Goal: Contribute content

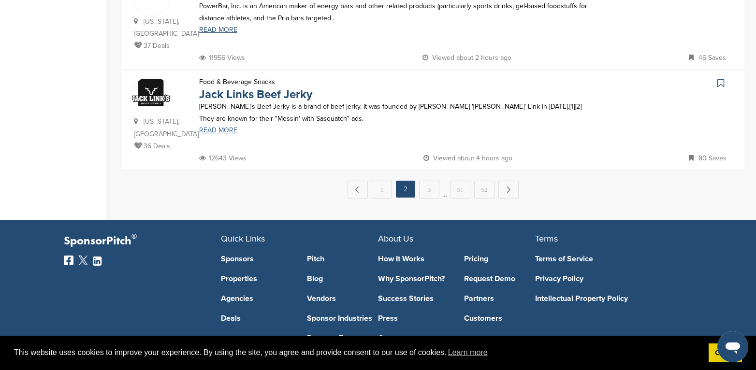
scroll to position [868, 0]
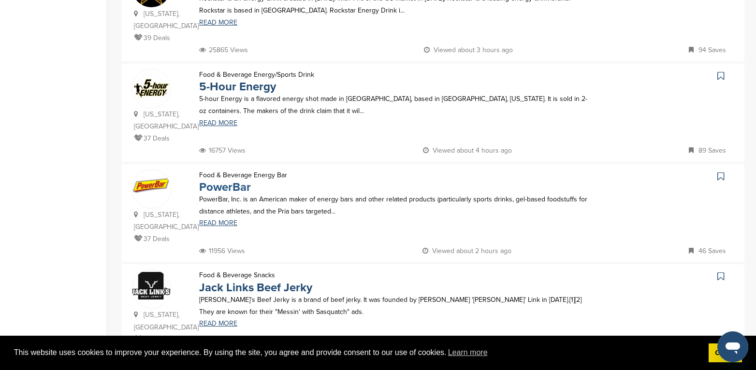
click at [219, 180] on link "PowerBar" at bounding box center [225, 187] width 52 height 14
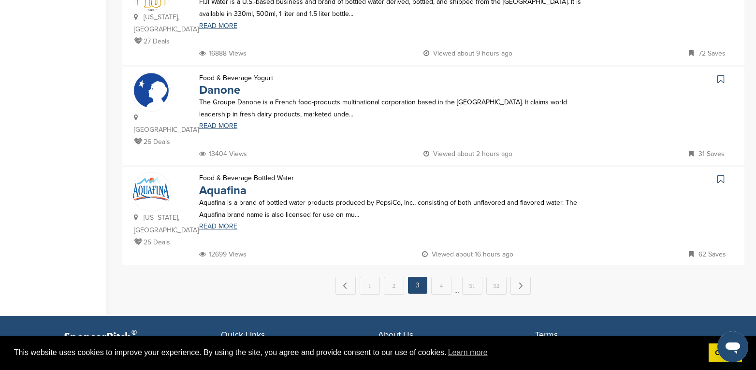
scroll to position [966, 0]
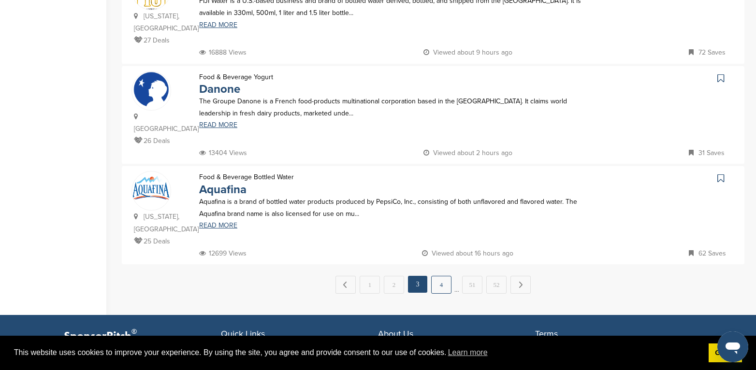
click at [439, 276] on link "4" at bounding box center [441, 285] width 20 height 18
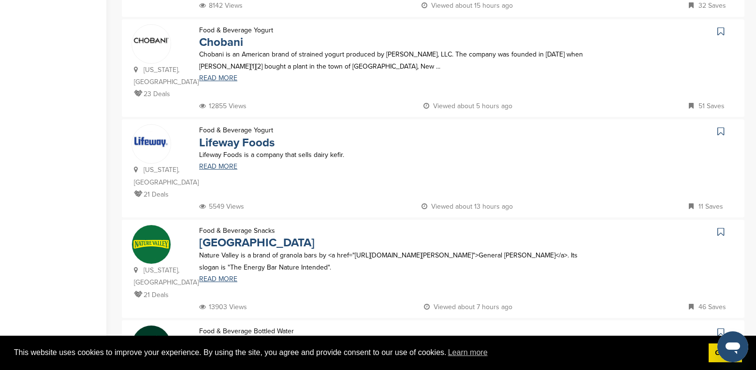
scroll to position [290, 0]
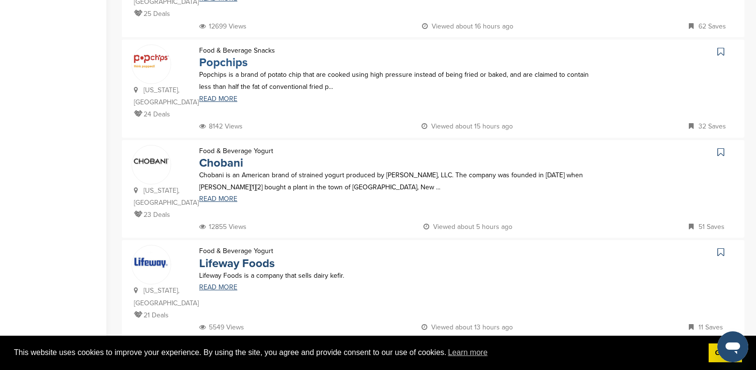
click at [231, 62] on link "Popchips" at bounding box center [223, 63] width 48 height 14
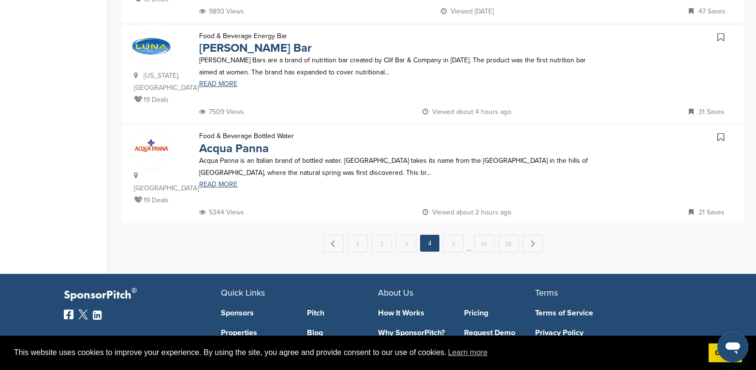
scroll to position [1014, 0]
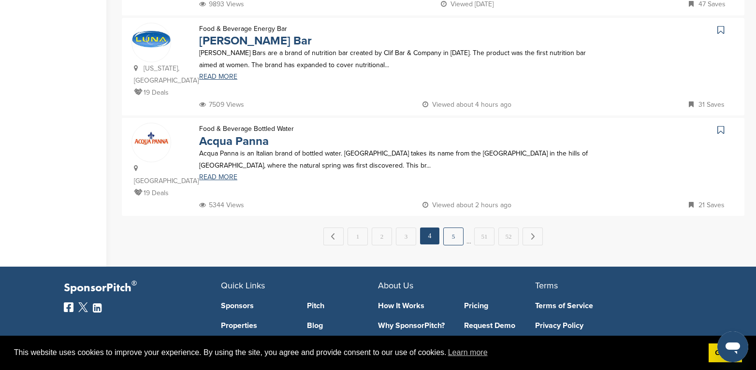
click at [456, 228] on link "5" at bounding box center [453, 237] width 20 height 18
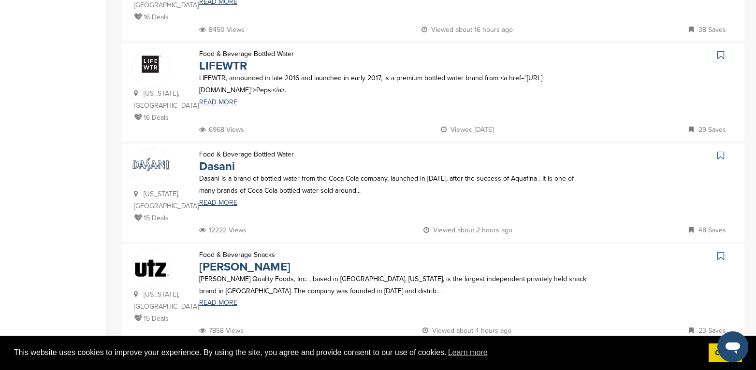
scroll to position [773, 0]
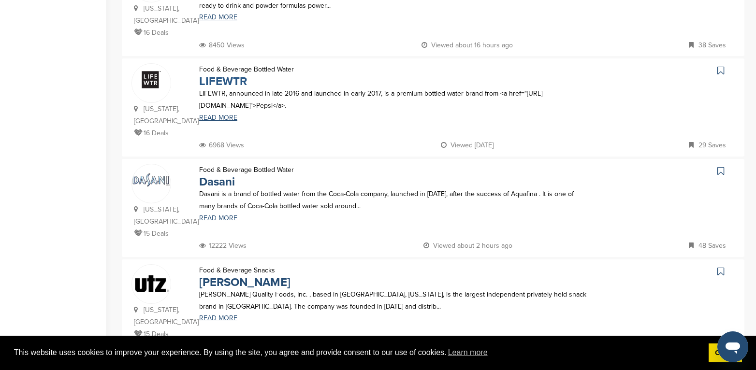
click at [220, 74] on link "LIFEWTR" at bounding box center [223, 81] width 48 height 14
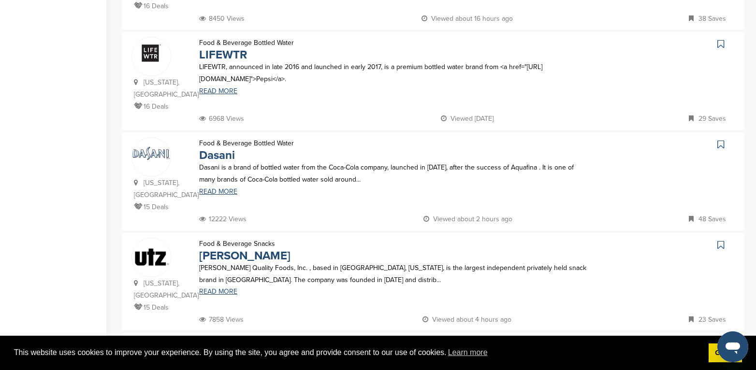
scroll to position [918, 0]
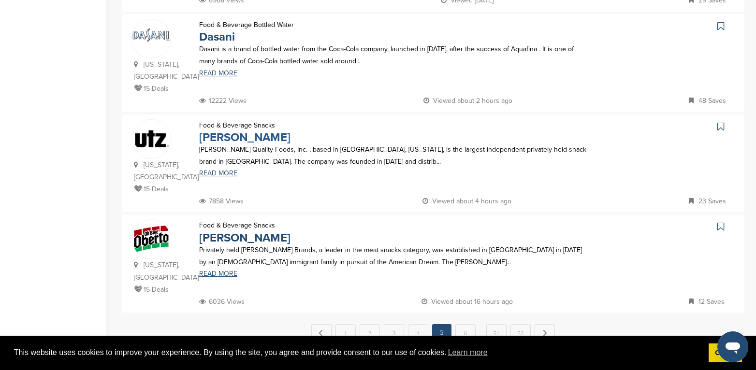
click at [207, 130] on link "Utz" at bounding box center [244, 137] width 91 height 14
click at [467, 324] on link "6" at bounding box center [465, 333] width 20 height 18
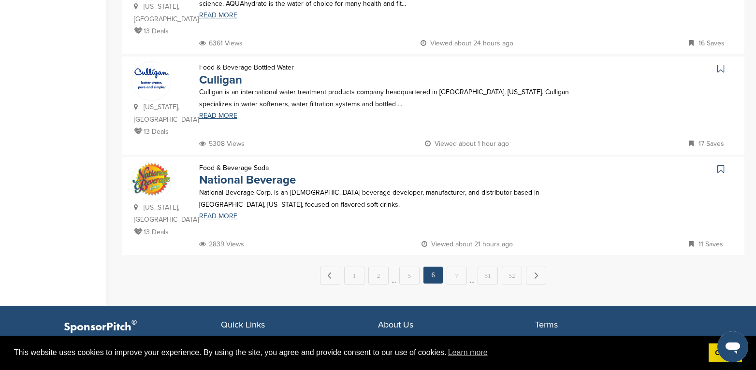
scroll to position [966, 0]
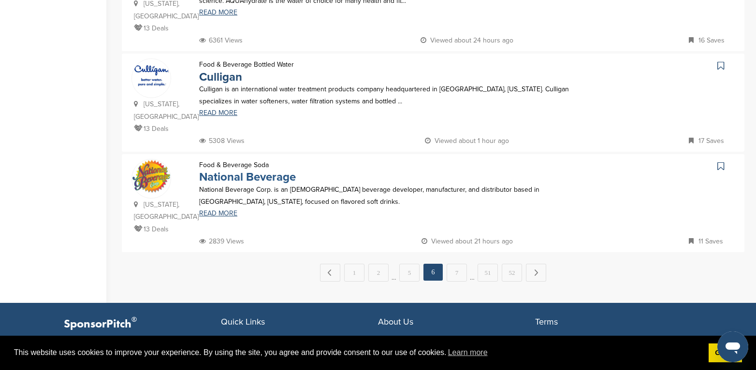
click at [246, 170] on link "National Beverage" at bounding box center [247, 177] width 97 height 14
click at [452, 264] on link "7" at bounding box center [456, 273] width 20 height 18
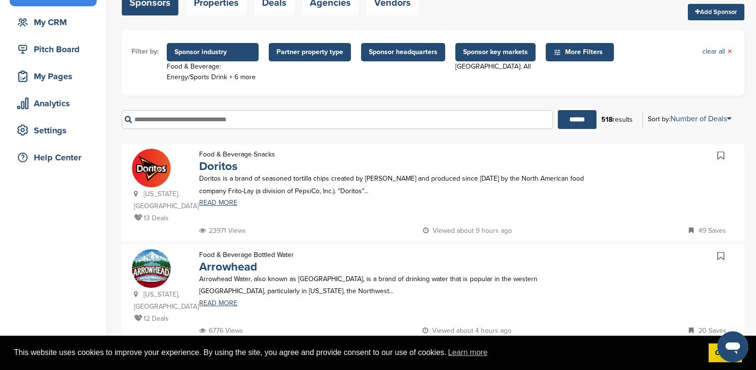
scroll to position [0, 0]
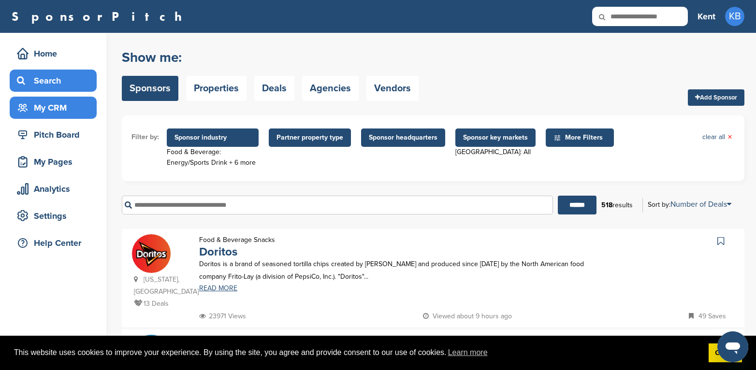
click at [42, 106] on div "My CRM" at bounding box center [55, 107] width 82 height 17
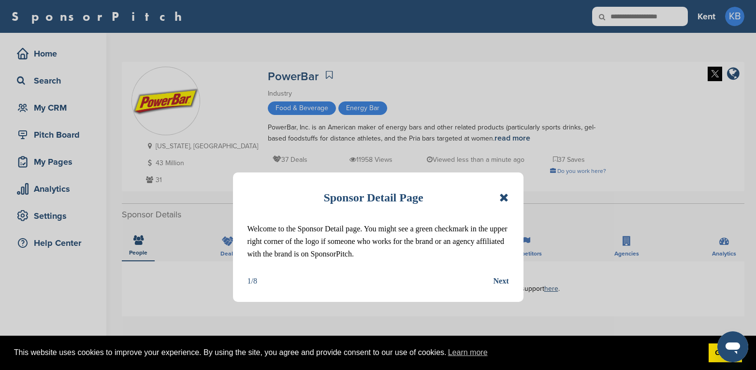
click at [505, 197] on icon at bounding box center [503, 198] width 9 height 12
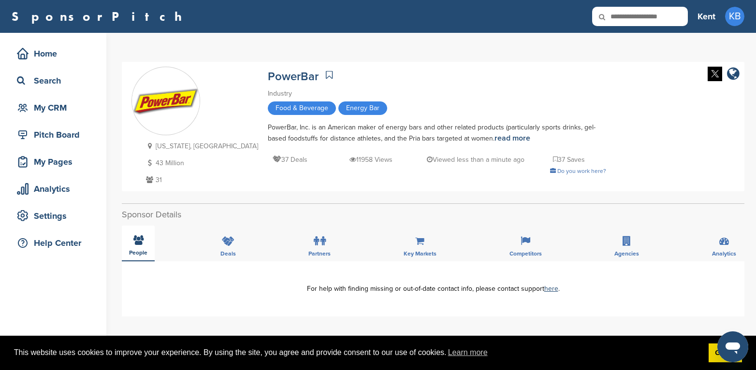
click at [133, 239] on icon at bounding box center [138, 240] width 10 height 10
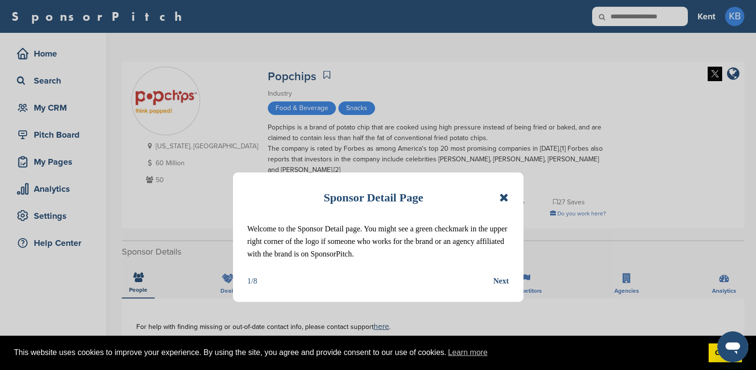
click at [503, 199] on icon at bounding box center [503, 198] width 9 height 12
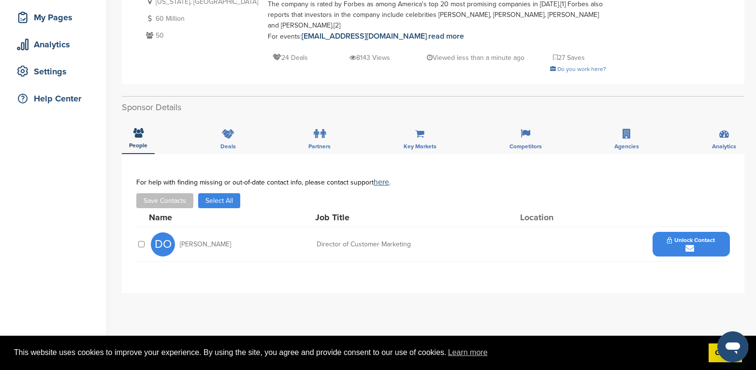
scroll to position [145, 0]
click at [671, 238] on span "Unlock Contact" at bounding box center [691, 239] width 48 height 7
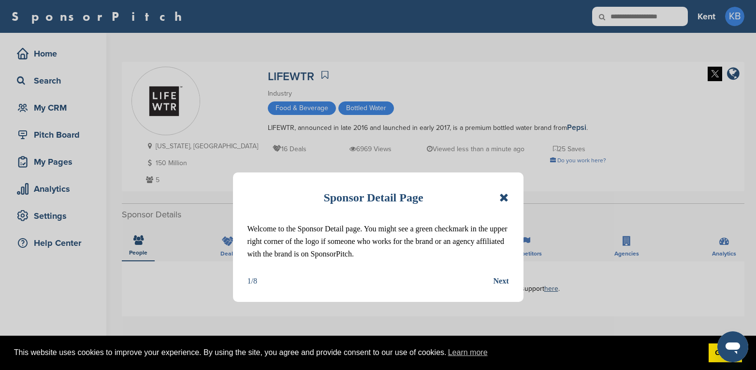
click at [502, 196] on icon at bounding box center [503, 198] width 9 height 12
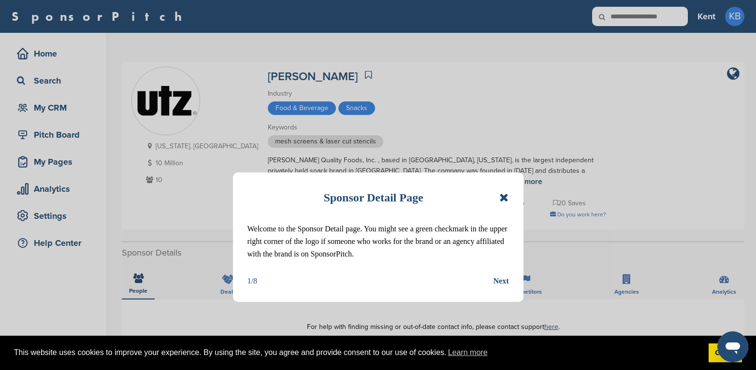
click at [502, 196] on icon at bounding box center [503, 198] width 9 height 12
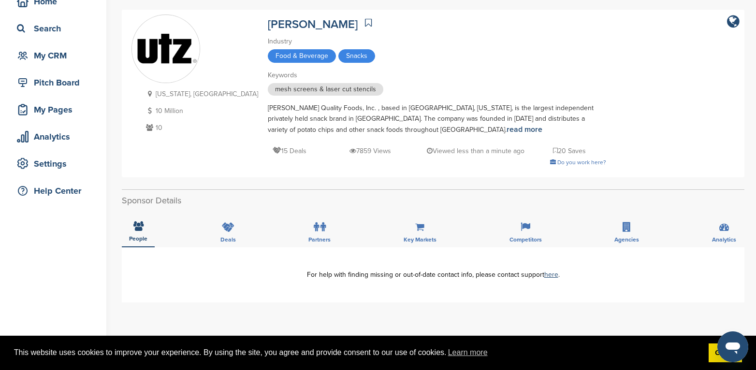
scroll to position [48, 0]
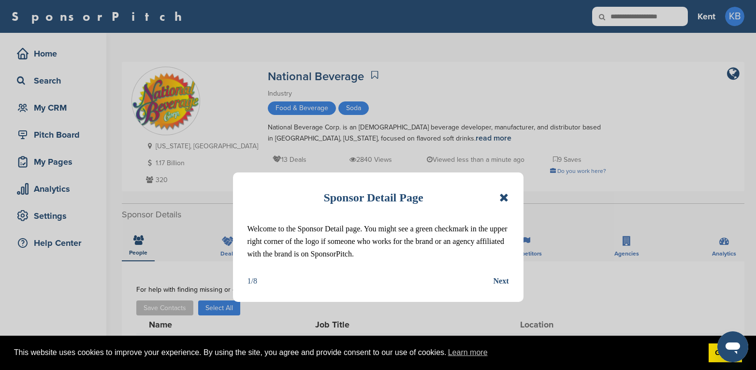
click at [503, 195] on icon at bounding box center [503, 198] width 9 height 12
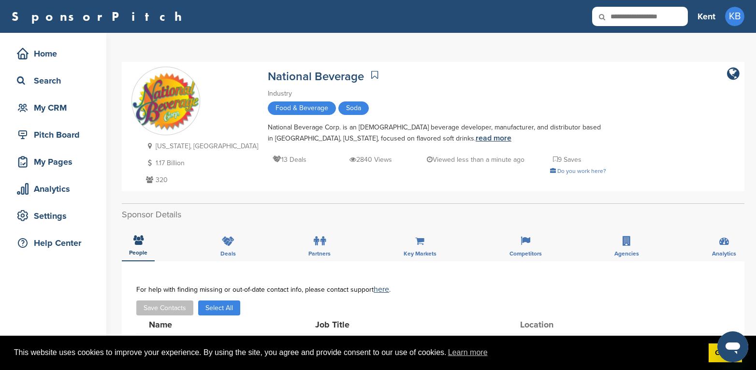
click at [475, 136] on link "read more" at bounding box center [493, 138] width 36 height 10
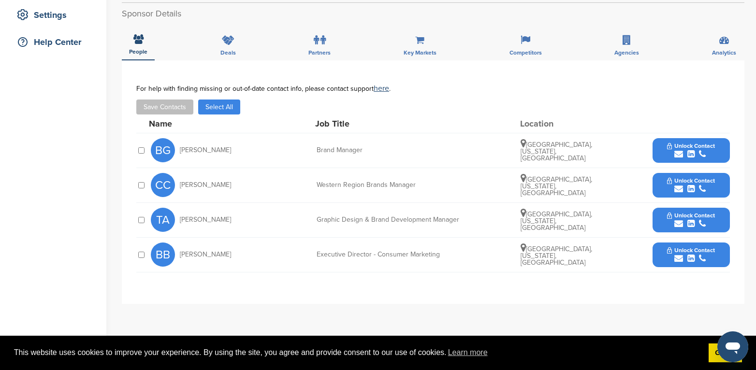
scroll to position [145, 0]
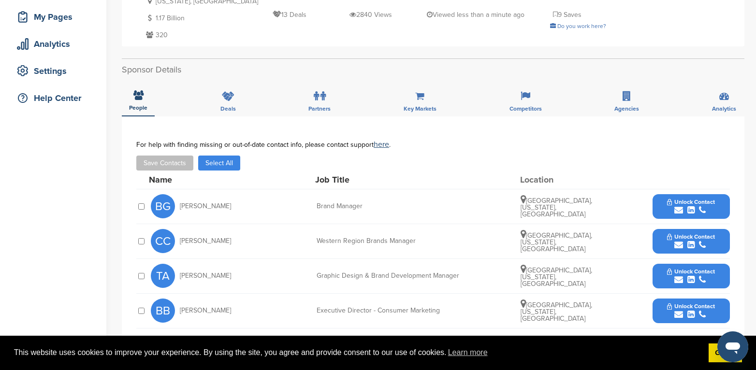
click at [711, 205] on span "Unlock Contact" at bounding box center [691, 202] width 48 height 7
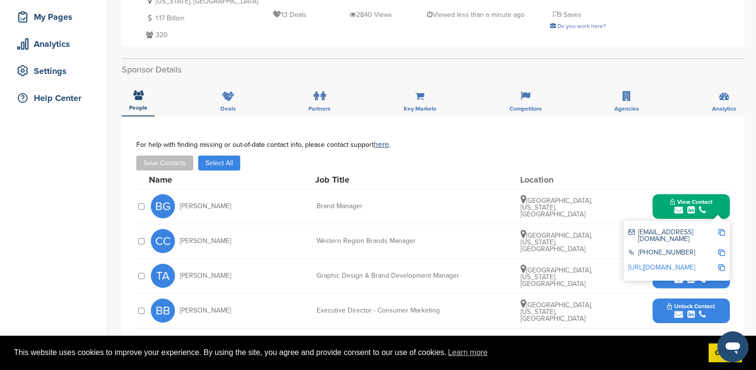
click at [721, 232] on img at bounding box center [721, 232] width 7 height 7
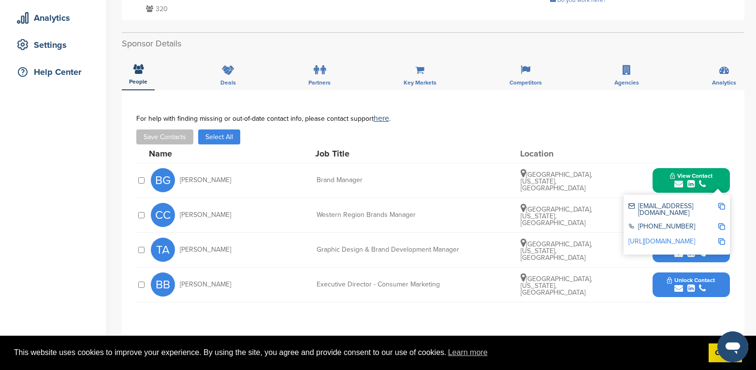
scroll to position [193, 0]
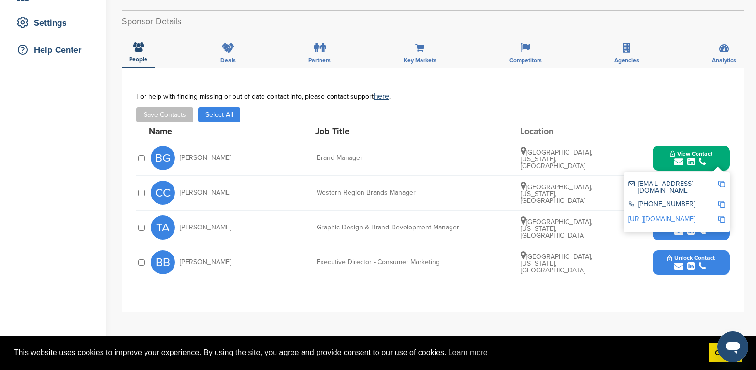
click at [662, 261] on button "Unlock Contact" at bounding box center [690, 262] width 71 height 29
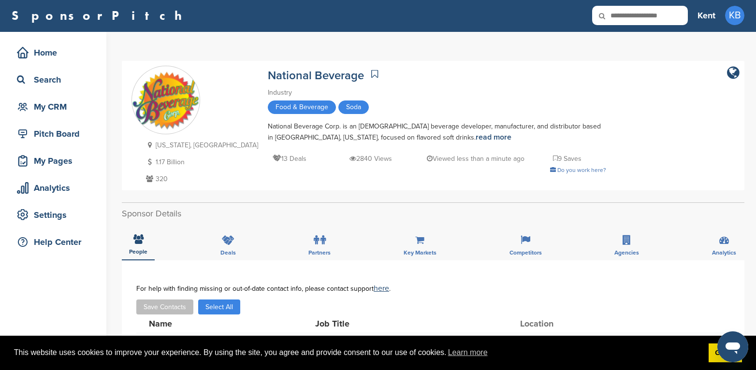
scroll to position [0, 0]
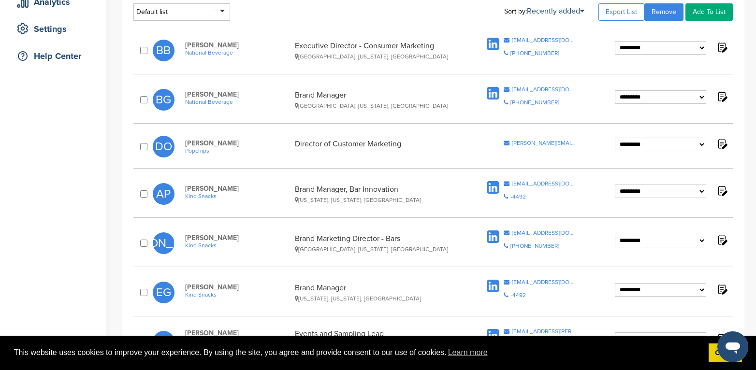
scroll to position [57, 0]
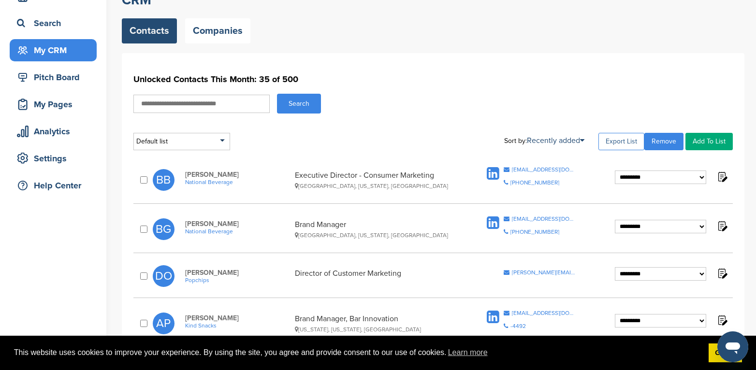
click at [623, 138] on link "Export List" at bounding box center [621, 141] width 46 height 17
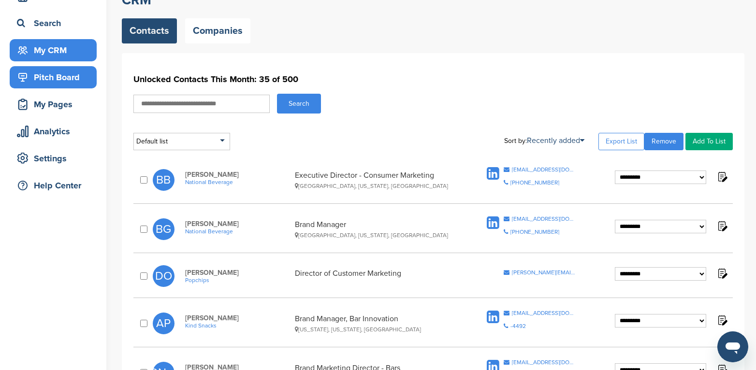
click at [55, 76] on div "Pitch Board" at bounding box center [55, 77] width 82 height 17
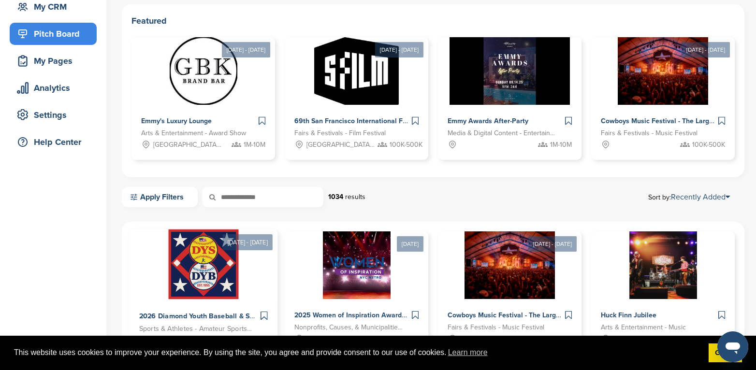
scroll to position [97, 0]
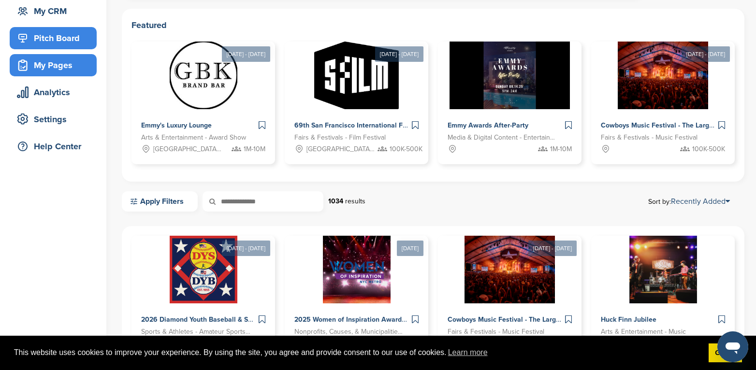
click at [61, 63] on div "My Pages" at bounding box center [55, 65] width 82 height 17
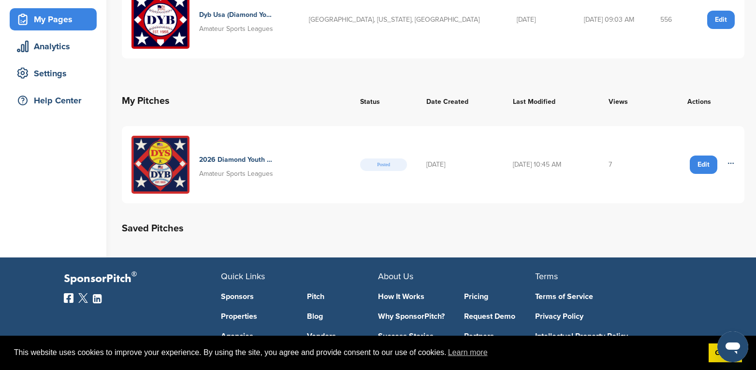
scroll to position [145, 0]
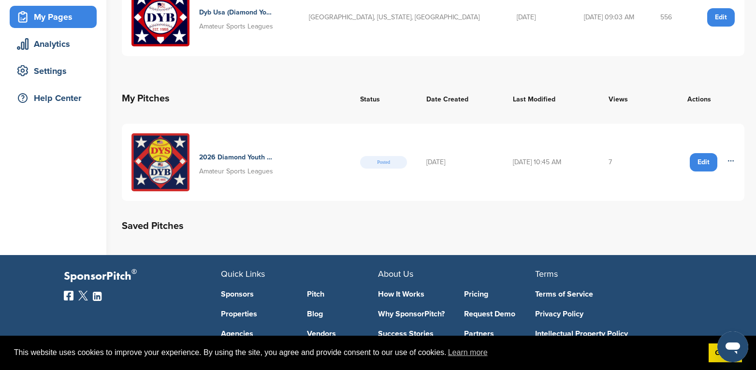
click at [226, 157] on h4 "2026 Diamond Youth Baseball & Softball World Series Sponsorships" at bounding box center [236, 157] width 75 height 11
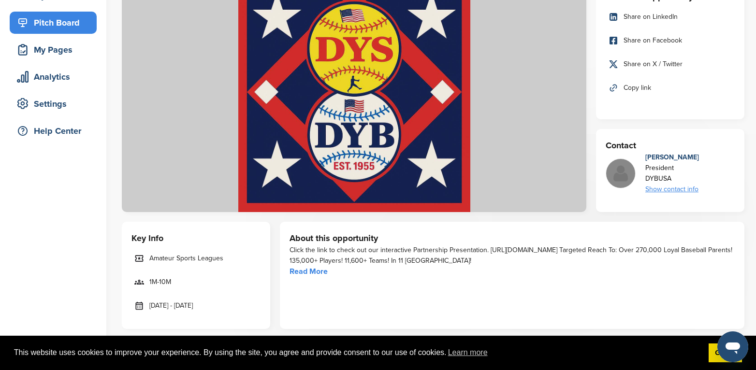
scroll to position [97, 0]
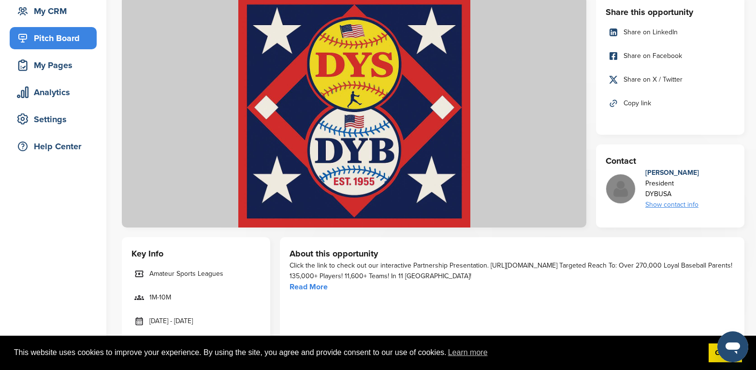
click at [316, 286] on link "Read More" at bounding box center [308, 287] width 38 height 10
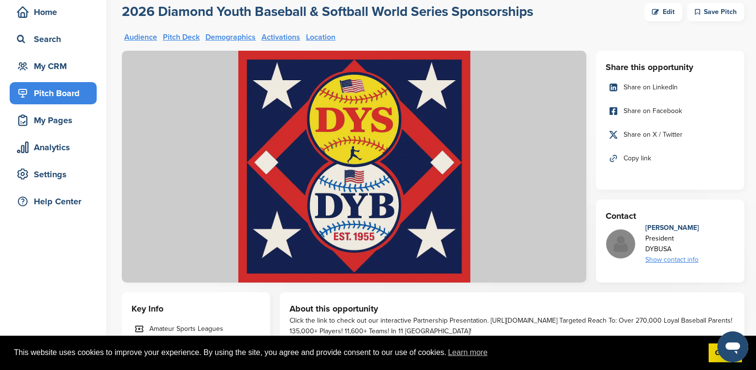
scroll to position [0, 0]
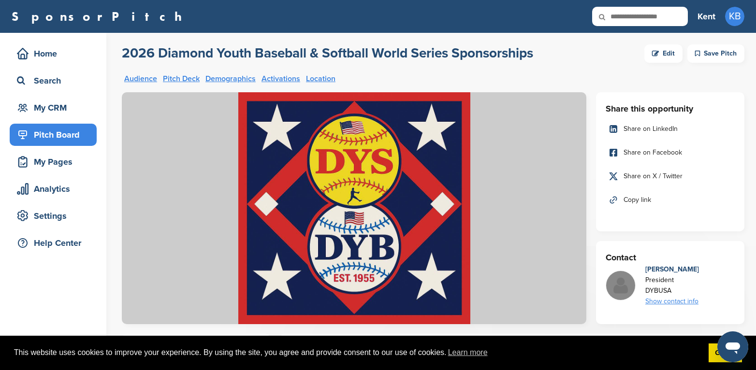
click at [145, 79] on link "Audience" at bounding box center [140, 79] width 33 height 8
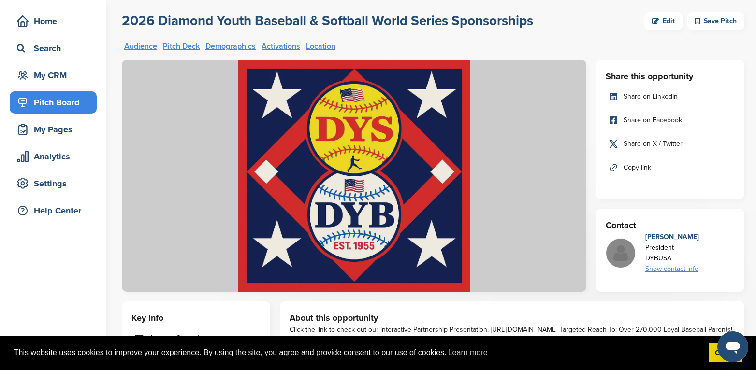
scroll to position [48, 0]
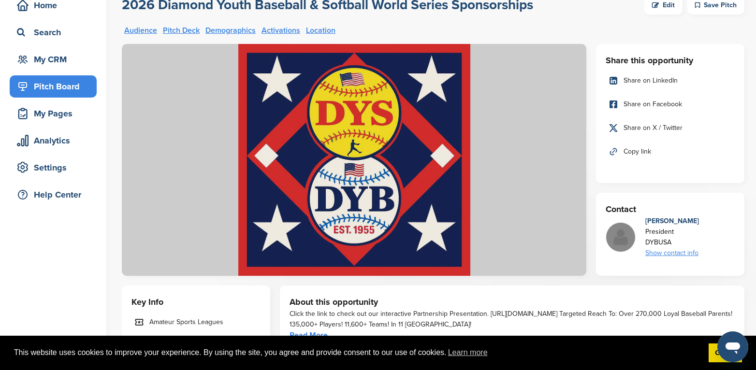
click at [671, 5] on div "Edit" at bounding box center [663, 5] width 38 height 18
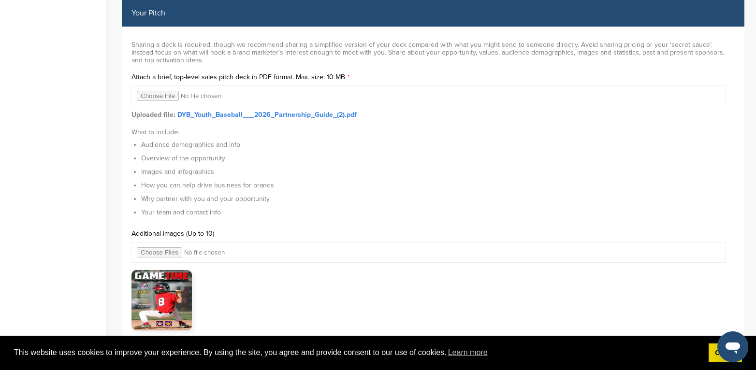
scroll to position [3092, 0]
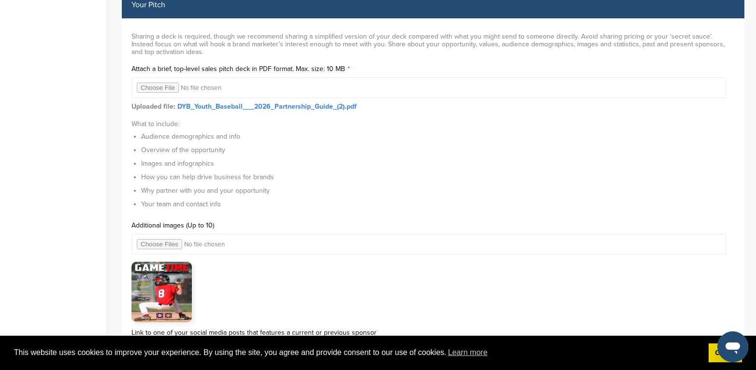
click at [160, 86] on input "file" at bounding box center [428, 87] width 594 height 21
type input "**********"
click at [233, 104] on link "DYB_Youth_Baseball___2026_Partnership_Guide_(2).pdf" at bounding box center [266, 106] width 179 height 8
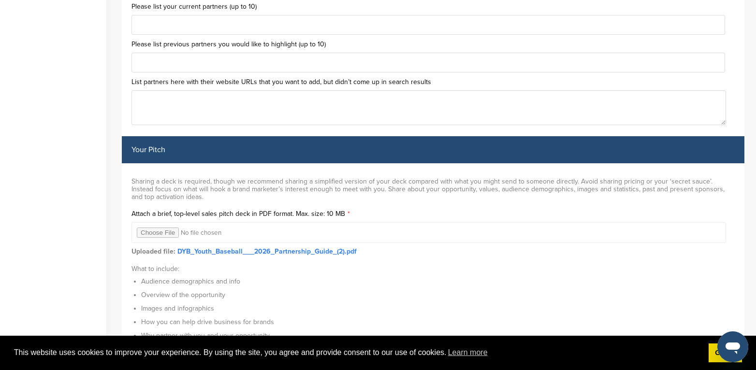
scroll to position [3043, 0]
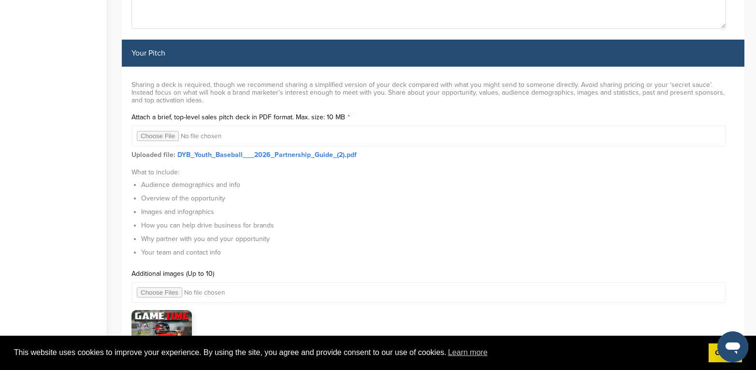
drag, startPoint x: 274, startPoint y: 153, endPoint x: 265, endPoint y: 154, distance: 9.2
click at [265, 154] on link "DYB_Youth_Baseball___2026_Partnership_Guide_(2).pdf" at bounding box center [266, 155] width 179 height 8
click at [137, 151] on strong "Uploaded file:" at bounding box center [153, 155] width 44 height 8
click at [160, 134] on input "file" at bounding box center [428, 136] width 594 height 21
click at [164, 132] on input "file" at bounding box center [428, 136] width 594 height 21
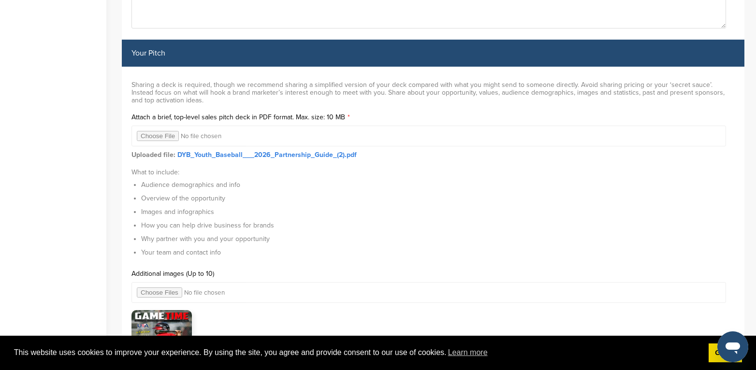
type input "**********"
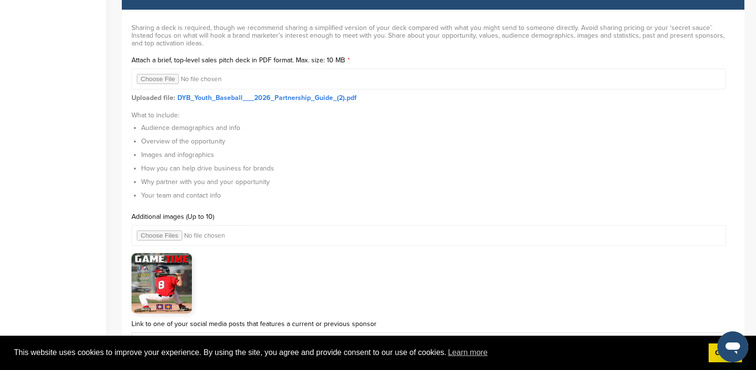
scroll to position [3188, 0]
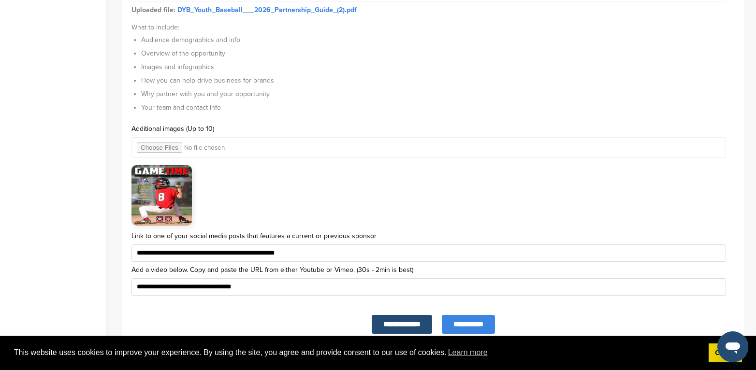
click at [465, 325] on input "**********" at bounding box center [468, 324] width 53 height 19
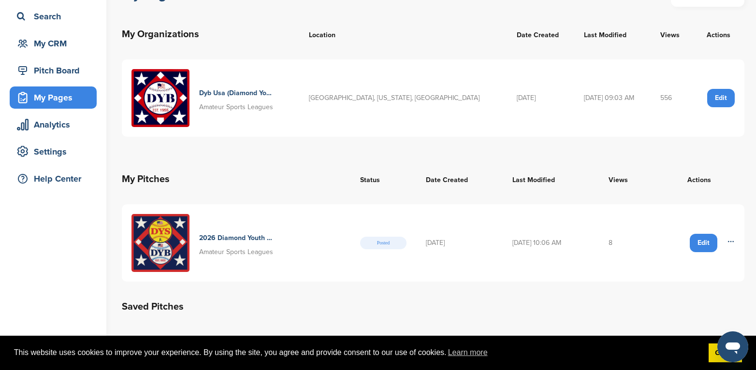
scroll to position [193, 0]
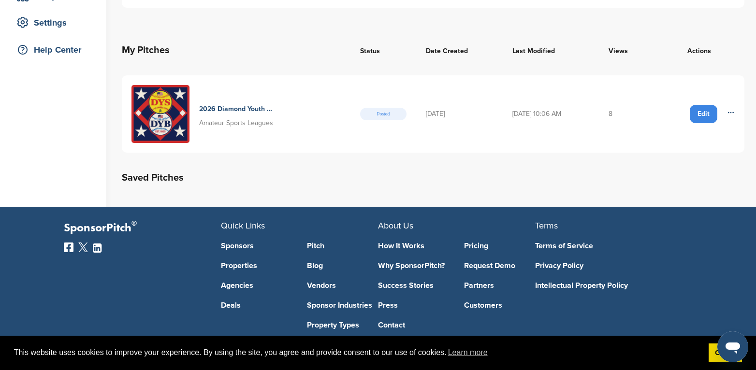
click at [167, 104] on img at bounding box center [160, 114] width 58 height 58
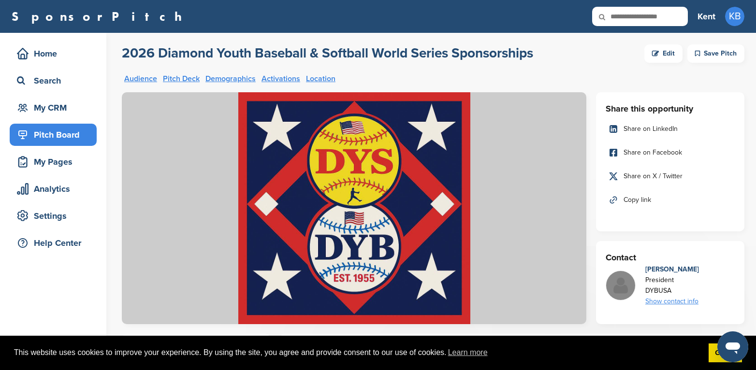
click at [188, 77] on link "Pitch Deck" at bounding box center [181, 79] width 37 height 8
click at [721, 52] on div "Save Pitch" at bounding box center [715, 53] width 57 height 18
